Goal: Check status: Check status

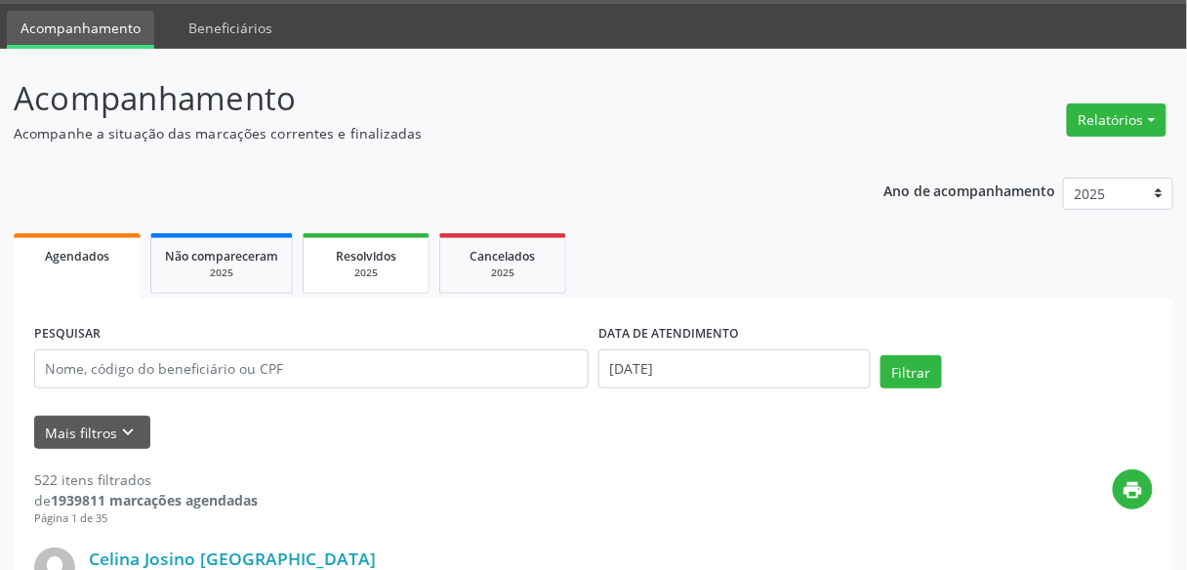
scroll to position [68, 0]
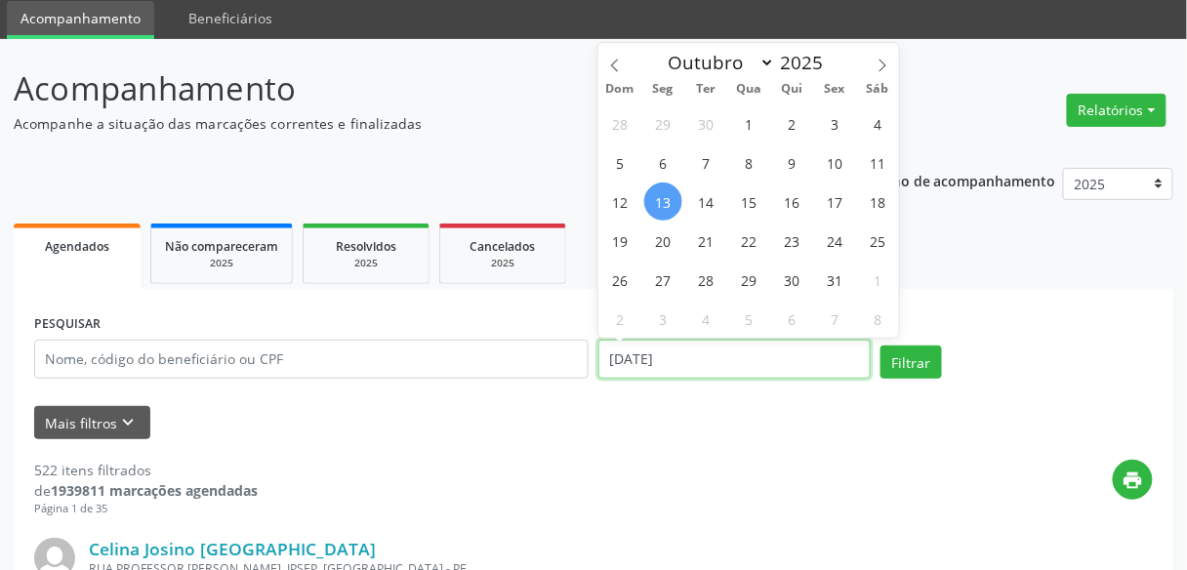
click at [696, 373] on input "[DATE]" at bounding box center [734, 359] width 272 height 39
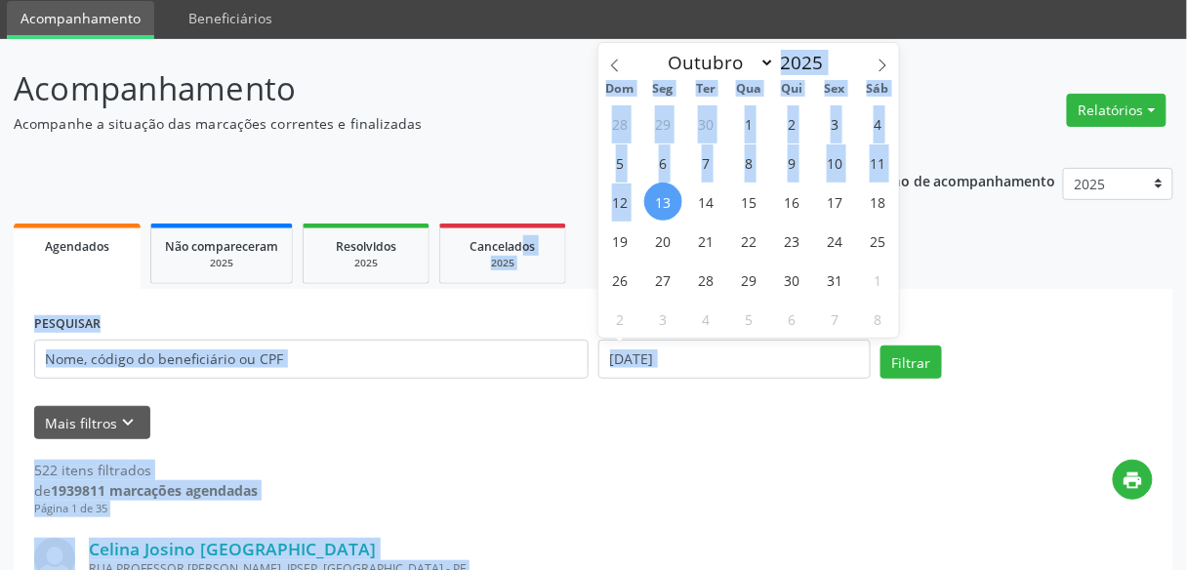
drag, startPoint x: 656, startPoint y: 191, endPoint x: 505, endPoint y: 137, distance: 160.8
click at [505, 137] on body "Central de Marcação Hospital do Servidor do [GEOGRAPHIC_DATA] Recepcionista da …" at bounding box center [593, 217] width 1187 height 570
select select "9"
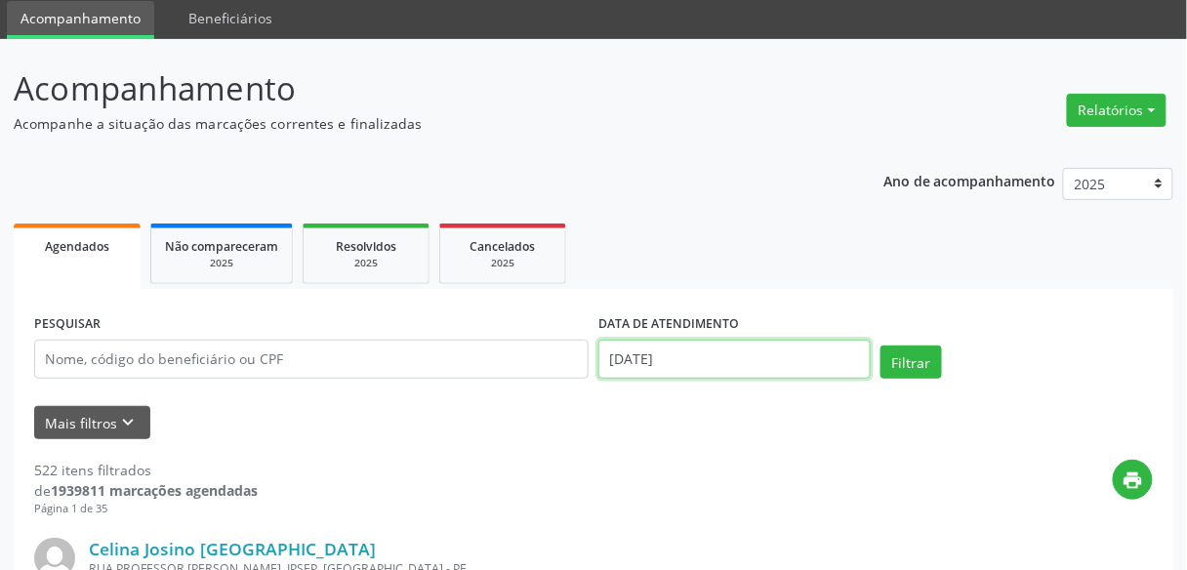
click at [631, 340] on input "[DATE]" at bounding box center [734, 359] width 272 height 39
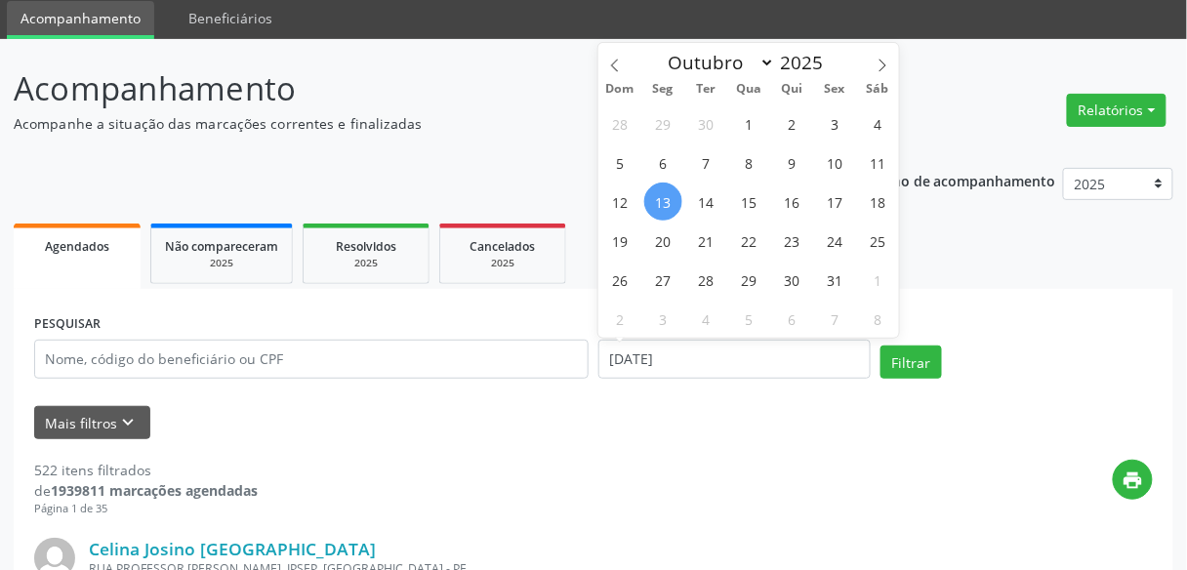
click at [678, 213] on div "28 29 30 1 2 3 4 5 6 7 8 9 10 11 12 13 14 15 16 17 18 19 20 21 22 23 24 25 26 2…" at bounding box center [748, 220] width 301 height 234
click at [663, 164] on span "6" at bounding box center [663, 162] width 38 height 38
type input "[DATE]"
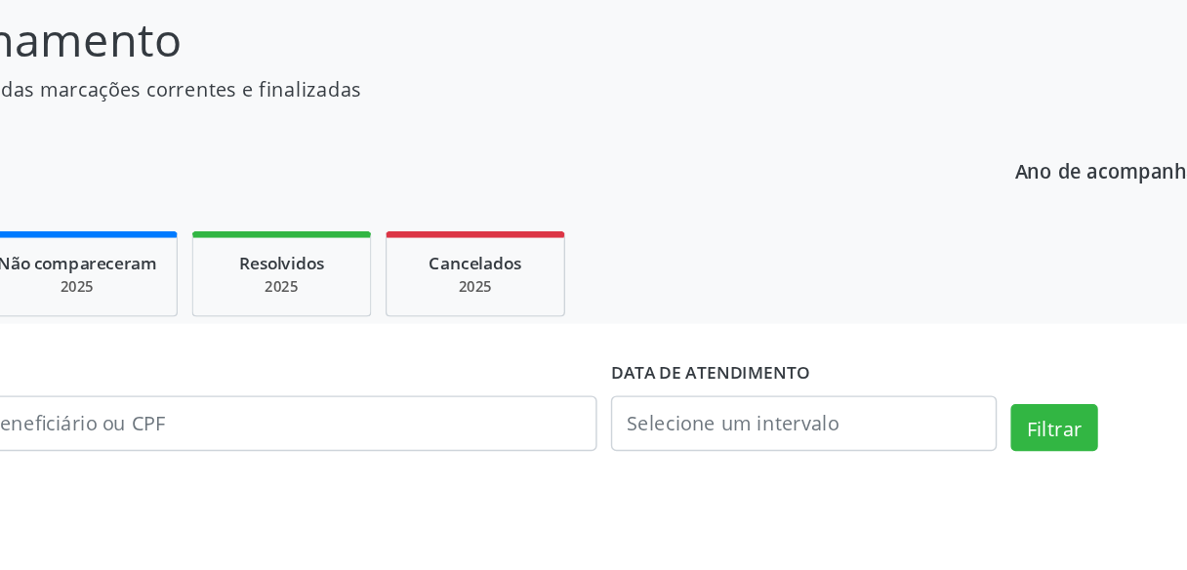
scroll to position [71, 0]
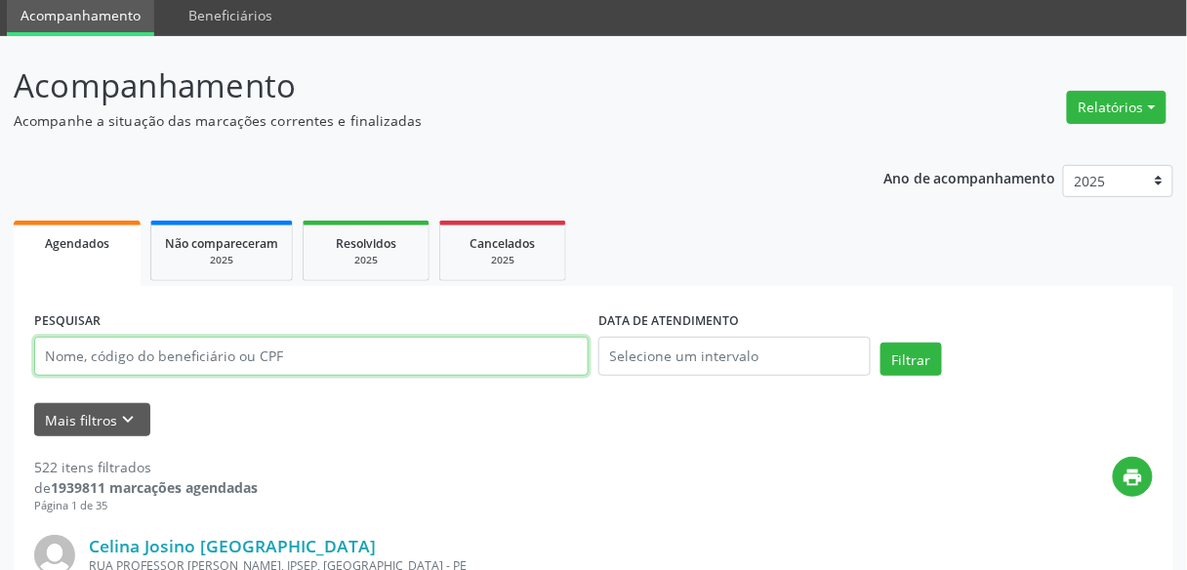
click at [364, 340] on input "text" at bounding box center [311, 356] width 554 height 39
paste input "[PERSON_NAME]"
type input "[PERSON_NAME]"
click at [880, 343] on button "Filtrar" at bounding box center [910, 359] width 61 height 33
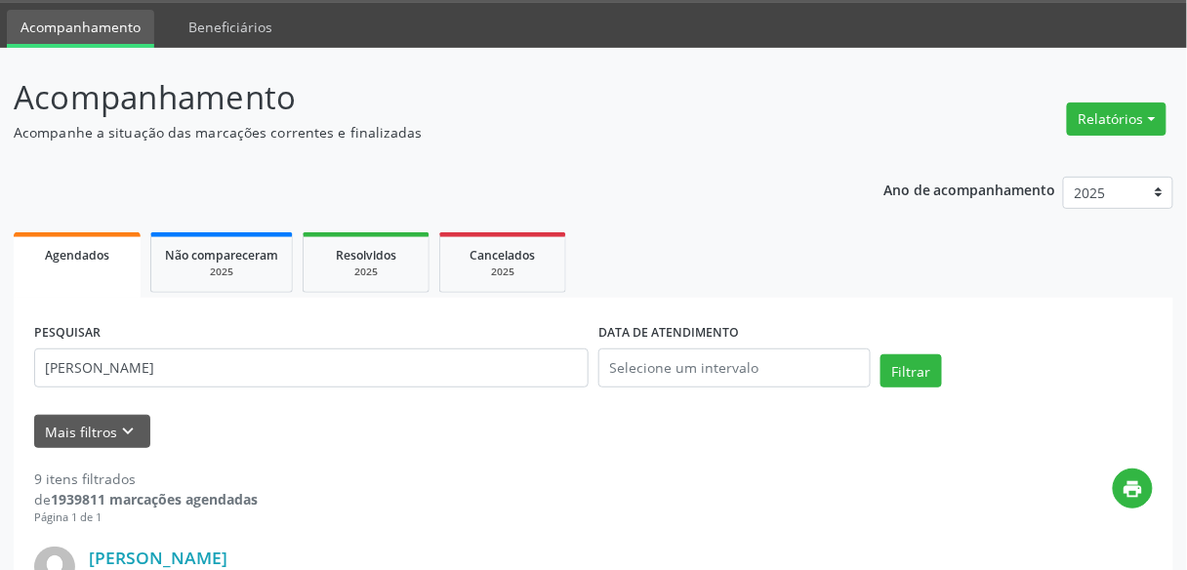
scroll to position [0, 0]
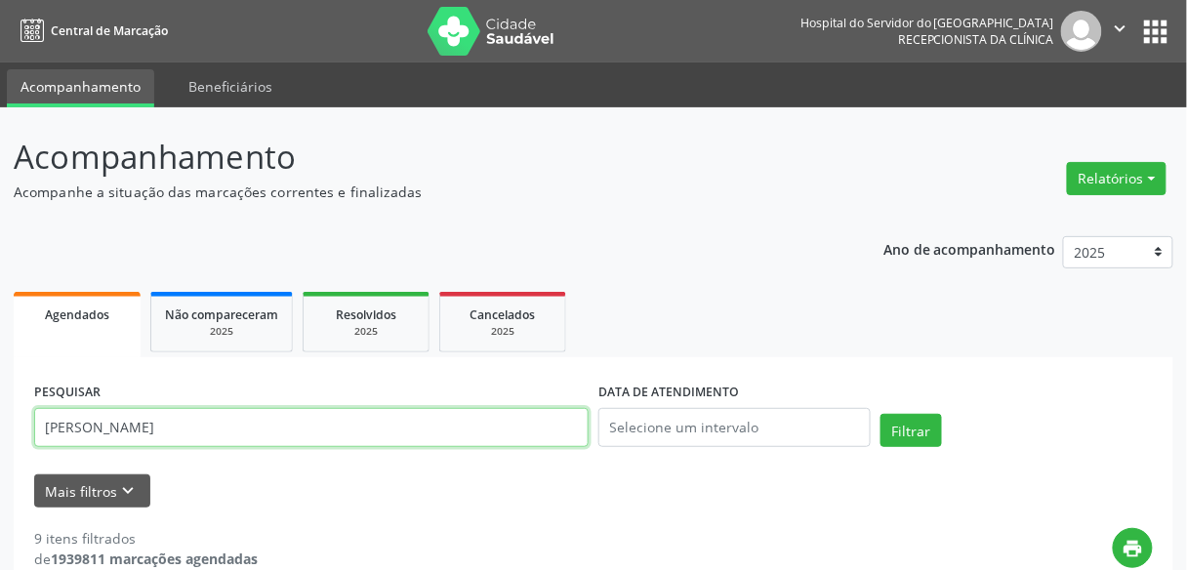
click at [279, 428] on input "[PERSON_NAME]" at bounding box center [311, 427] width 554 height 39
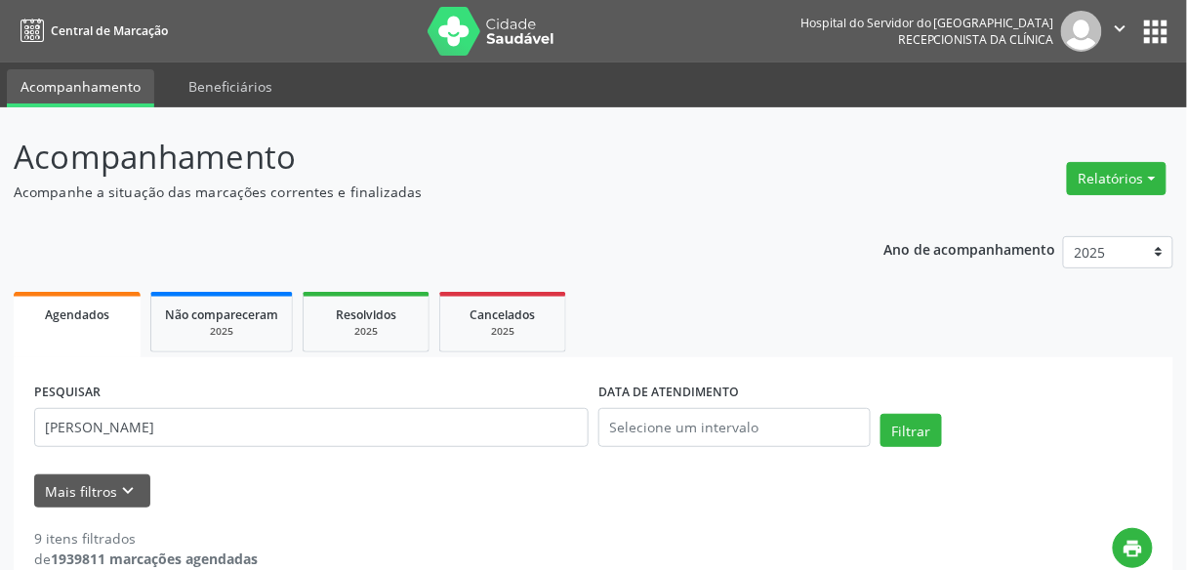
click at [288, 402] on div "PESQUISAR [PERSON_NAME]" at bounding box center [311, 419] width 564 height 83
click at [333, 183] on p "Acompanhe a situação das marcações correntes e finalizadas" at bounding box center [420, 192] width 812 height 20
